Goal: Task Accomplishment & Management: Complete application form

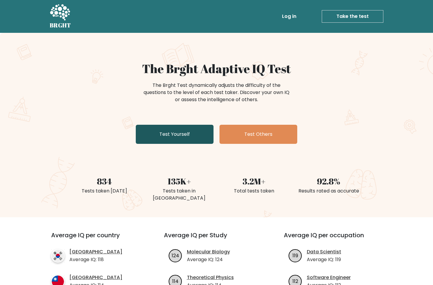
click at [173, 131] on link "Test Yourself" at bounding box center [175, 134] width 78 height 19
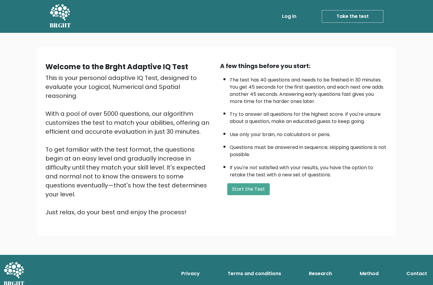
click at [247, 196] on div "A few things before you start: The test has 40 questions and needs to be finish…" at bounding box center [303, 139] width 174 height 155
click at [250, 191] on button "Start the Test" at bounding box center [248, 189] width 42 height 12
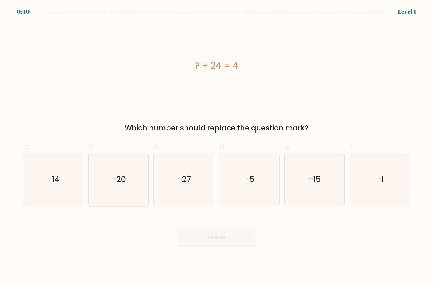
click at [133, 169] on icon "-20" at bounding box center [118, 179] width 53 height 53
click at [216, 147] on input "b. -20" at bounding box center [216, 145] width 0 height 4
radio input "true"
click at [212, 234] on button "Next" at bounding box center [216, 237] width 78 height 19
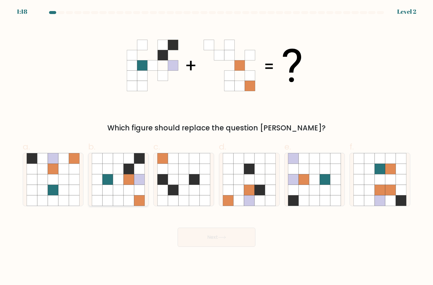
click at [137, 192] on icon at bounding box center [139, 190] width 10 height 10
click at [216, 147] on input "b." at bounding box center [216, 145] width 0 height 4
radio input "true"
click at [234, 244] on button "Next" at bounding box center [216, 237] width 78 height 19
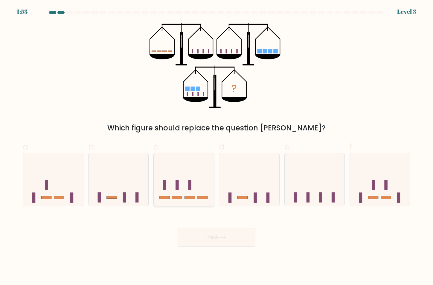
click at [189, 183] on rect at bounding box center [189, 185] width 3 height 10
click at [216, 147] on input "c." at bounding box center [216, 145] width 0 height 4
radio input "true"
click at [223, 241] on button "Next" at bounding box center [216, 237] width 78 height 19
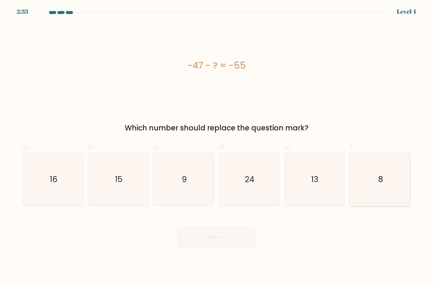
click at [356, 179] on icon "8" at bounding box center [379, 179] width 53 height 53
click at [217, 147] on input "f. 8" at bounding box center [216, 145] width 0 height 4
radio input "true"
click at [225, 239] on icon at bounding box center [222, 237] width 8 height 3
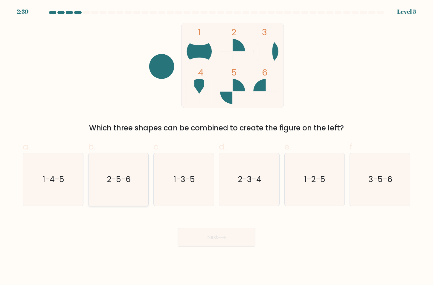
click at [96, 194] on icon "2-5-6" at bounding box center [118, 179] width 53 height 53
click at [216, 147] on input "b. 2-5-6" at bounding box center [216, 145] width 0 height 4
radio input "true"
click at [237, 243] on button "Next" at bounding box center [216, 237] width 78 height 19
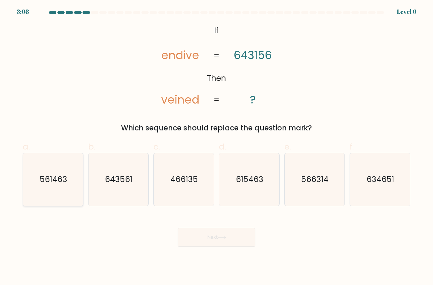
click at [47, 180] on text "561463" at bounding box center [53, 179] width 27 height 11
click at [216, 147] on input "a. 561463" at bounding box center [216, 145] width 0 height 4
radio input "true"
click at [194, 237] on button "Next" at bounding box center [216, 237] width 78 height 19
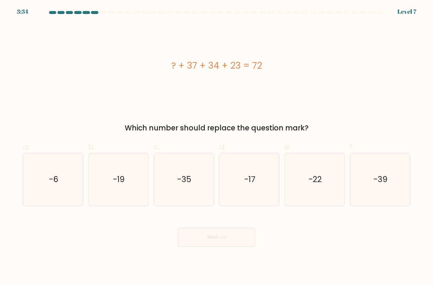
drag, startPoint x: 286, startPoint y: 200, endPoint x: 280, endPoint y: 204, distance: 7.7
click at [286, 200] on div "-22" at bounding box center [314, 180] width 61 height 54
click at [217, 147] on input "e. -22" at bounding box center [216, 145] width 0 height 4
radio input "true"
click at [229, 243] on button "Next" at bounding box center [216, 237] width 78 height 19
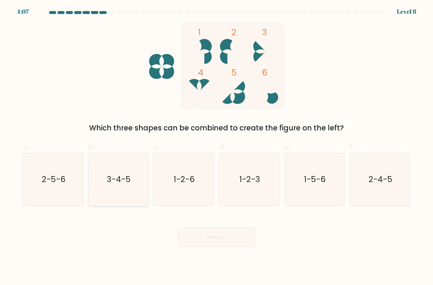
click at [117, 185] on icon "3-4-5" at bounding box center [118, 179] width 53 height 53
click at [216, 147] on input "b. 3-4-5" at bounding box center [216, 145] width 0 height 4
radio input "true"
click at [211, 241] on button "Next" at bounding box center [216, 237] width 78 height 19
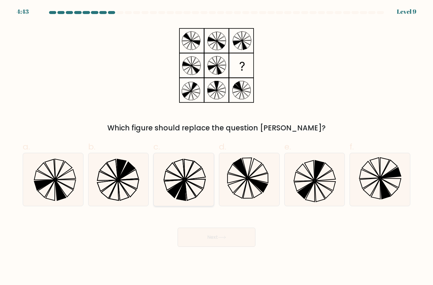
drag, startPoint x: 177, startPoint y: 195, endPoint x: 185, endPoint y: 197, distance: 9.1
click at [177, 195] on icon at bounding box center [183, 179] width 53 height 53
click at [216, 147] on input "c." at bounding box center [216, 145] width 0 height 4
radio input "true"
click at [199, 237] on button "Next" at bounding box center [216, 237] width 78 height 19
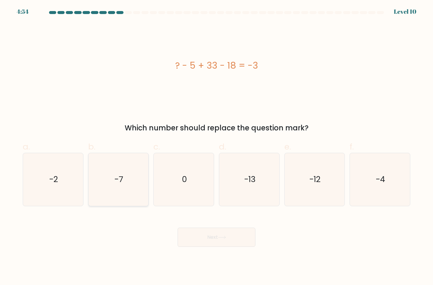
click at [128, 182] on icon "-7" at bounding box center [118, 179] width 53 height 53
click at [216, 147] on input "b. -7" at bounding box center [216, 145] width 0 height 4
radio input "true"
click at [262, 185] on icon "-13" at bounding box center [249, 179] width 53 height 53
click at [217, 147] on input "d. -13" at bounding box center [216, 145] width 0 height 4
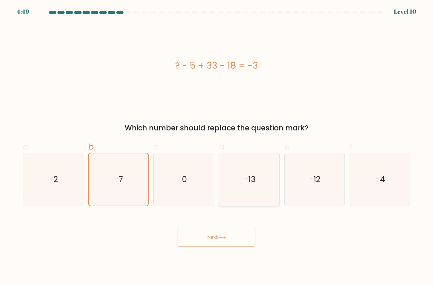
radio input "true"
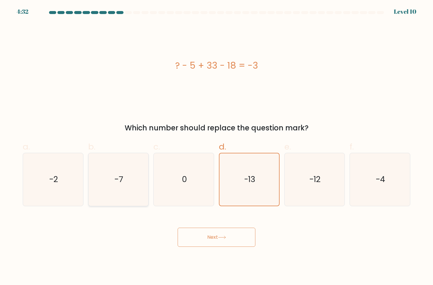
click at [125, 182] on icon "-7" at bounding box center [118, 179] width 53 height 53
click at [216, 147] on input "b. -7" at bounding box center [216, 145] width 0 height 4
radio input "true"
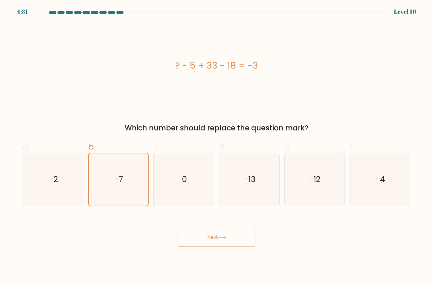
click at [208, 235] on button "Next" at bounding box center [216, 237] width 78 height 19
